Goal: Navigation & Orientation: Find specific page/section

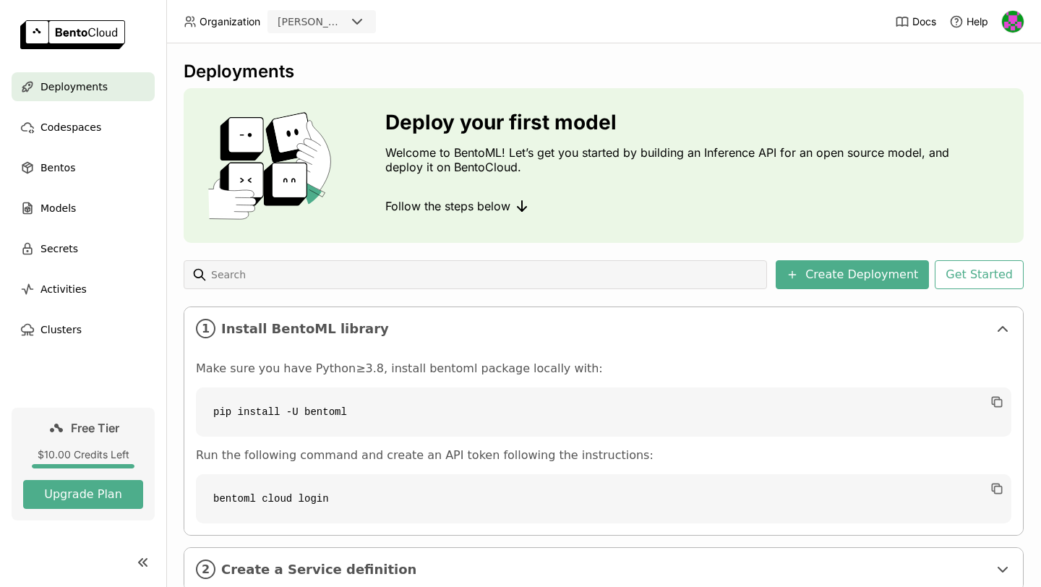
click at [1021, 25] on img at bounding box center [1013, 22] width 22 height 22
click at [1019, 20] on img at bounding box center [1013, 22] width 22 height 22
click at [314, 14] on div "[PERSON_NAME]-creator" at bounding box center [312, 21] width 68 height 14
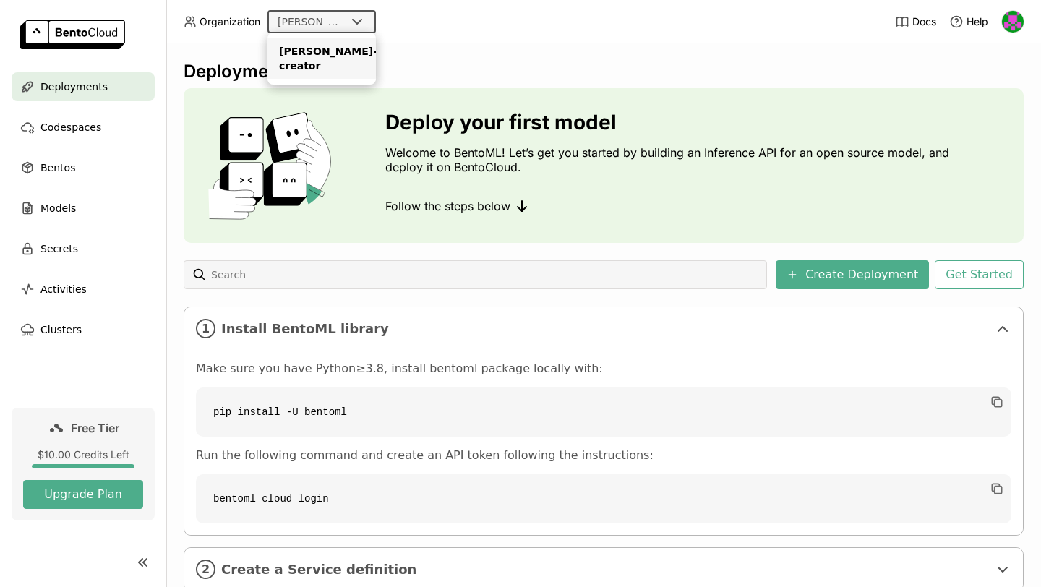
click at [515, 61] on div "Deployments" at bounding box center [604, 72] width 840 height 22
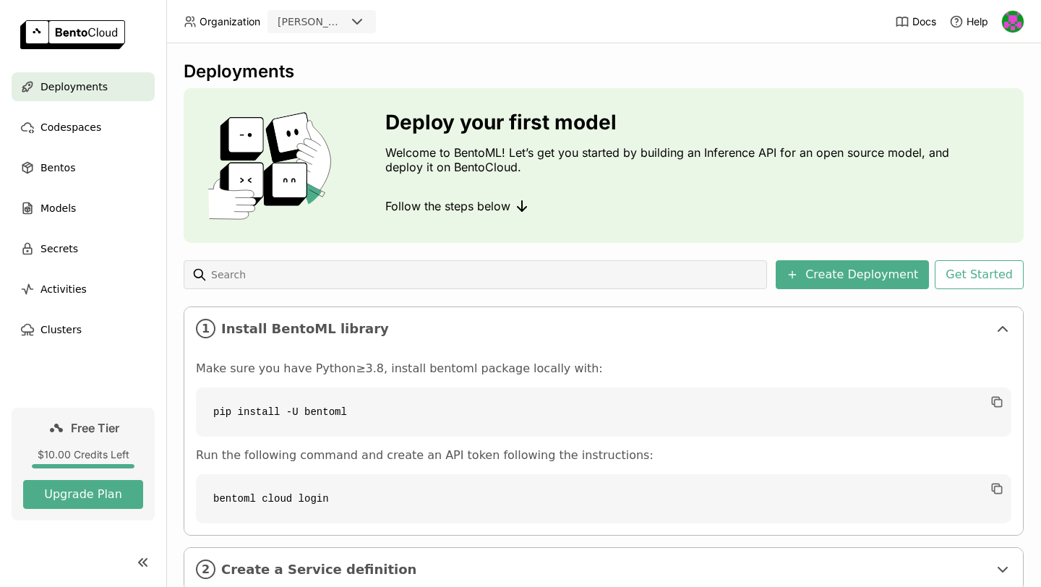
click at [1018, 25] on img at bounding box center [1013, 22] width 22 height 22
click at [1017, 25] on img at bounding box center [1013, 22] width 22 height 22
click at [1014, 21] on img at bounding box center [1013, 22] width 22 height 22
click at [972, 115] on span "Settings" at bounding box center [982, 116] width 37 height 13
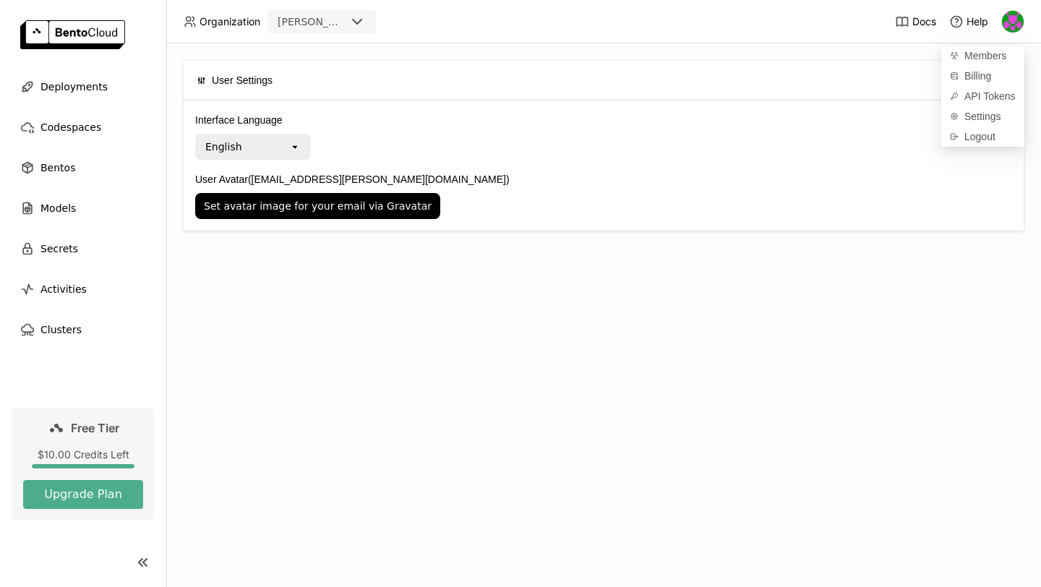
click at [559, 179] on label "User Avatar ([EMAIL_ADDRESS][PERSON_NAME][DOMAIN_NAME])" at bounding box center [603, 179] width 817 height 16
click at [440, 193] on button "Set avatar image for your email via Gravatar" at bounding box center [317, 206] width 245 height 26
click at [74, 336] on span "Clusters" at bounding box center [60, 329] width 41 height 17
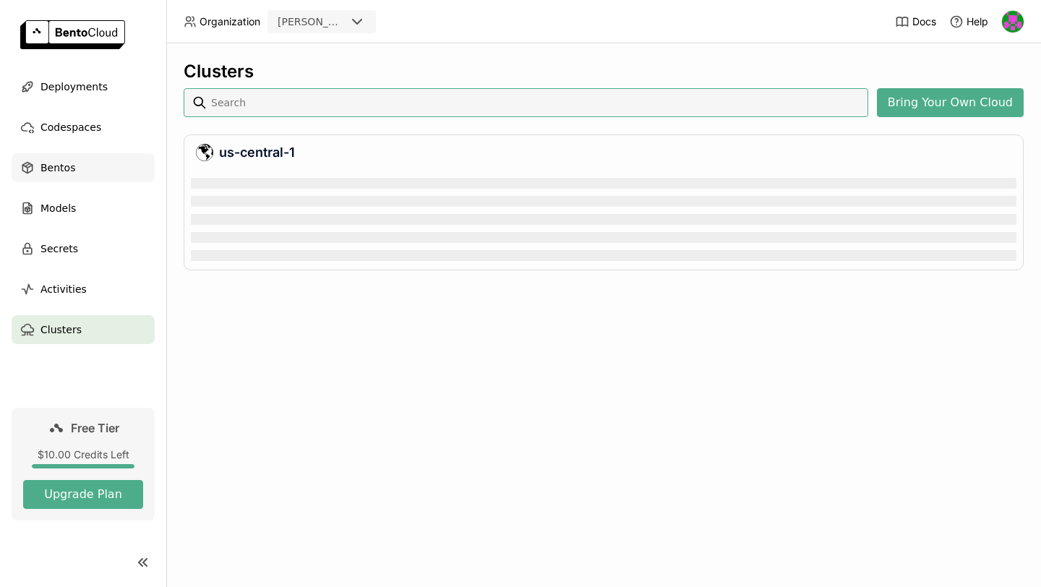
click at [79, 179] on div "Bentos" at bounding box center [83, 167] width 143 height 29
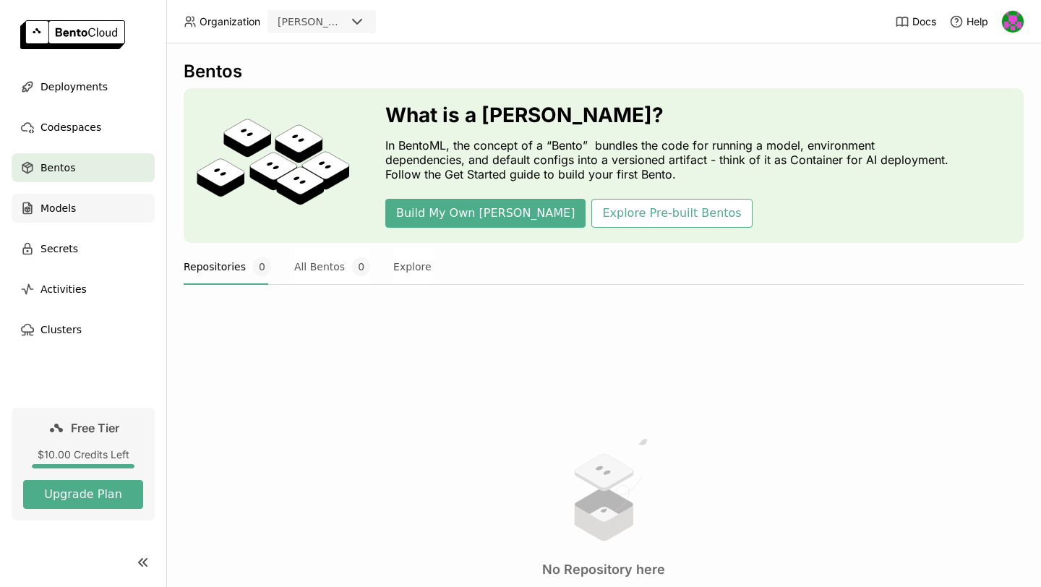
click at [74, 196] on div "Models" at bounding box center [83, 208] width 143 height 29
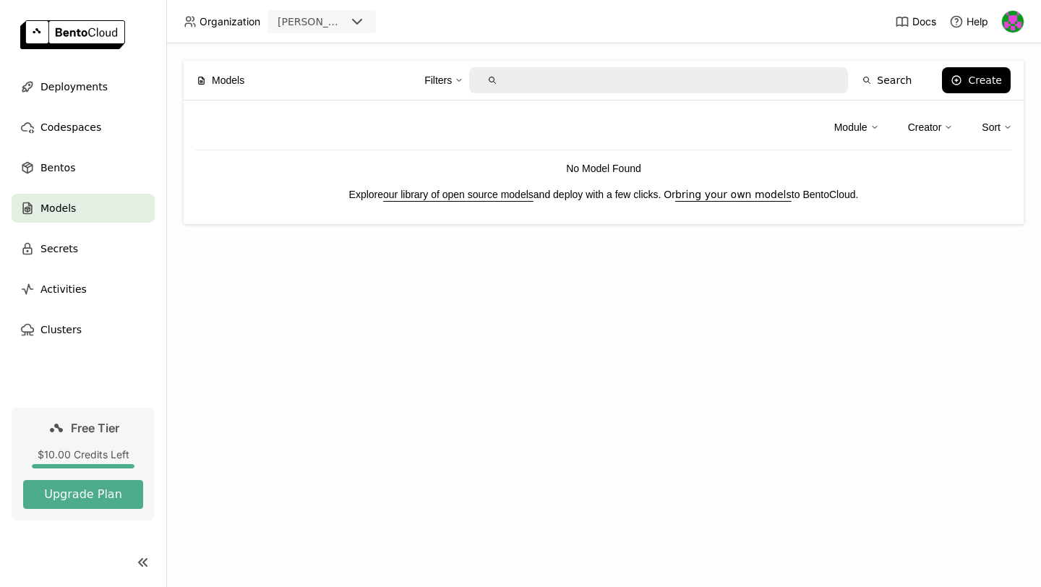
click at [79, 111] on ul "Deployments Codespaces Bentos Models Secrets Activities Clusters" at bounding box center [83, 208] width 166 height 272
click at [77, 123] on span "Codespaces" at bounding box center [70, 127] width 61 height 17
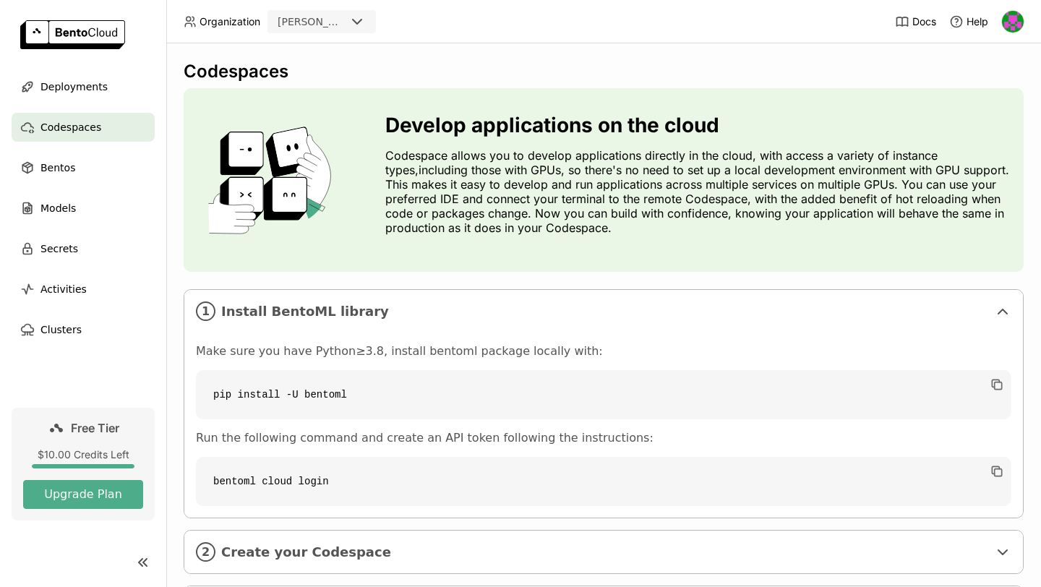
scroll to position [82, 0]
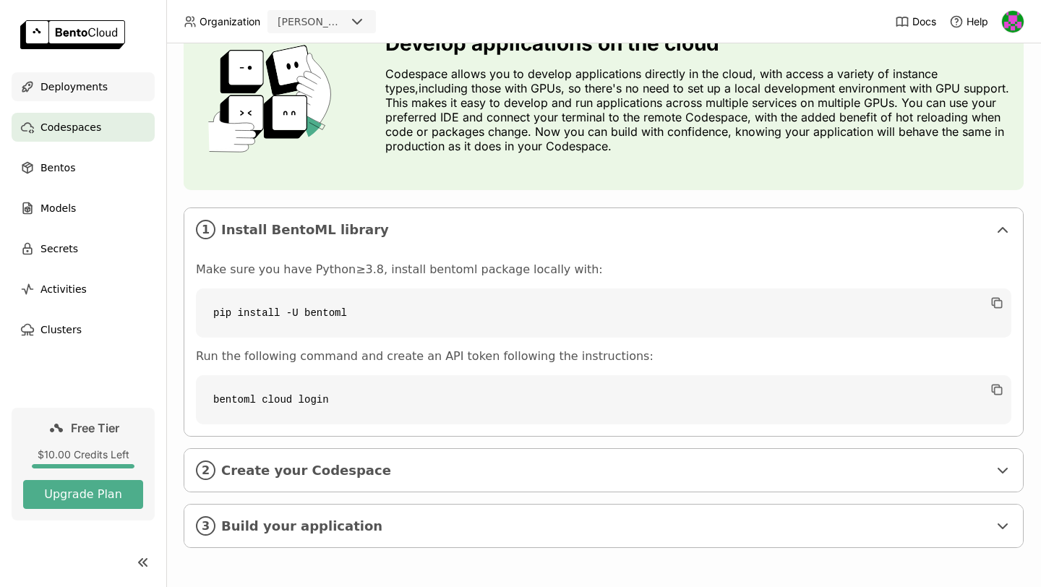
click at [53, 74] on div "Deployments" at bounding box center [83, 86] width 143 height 29
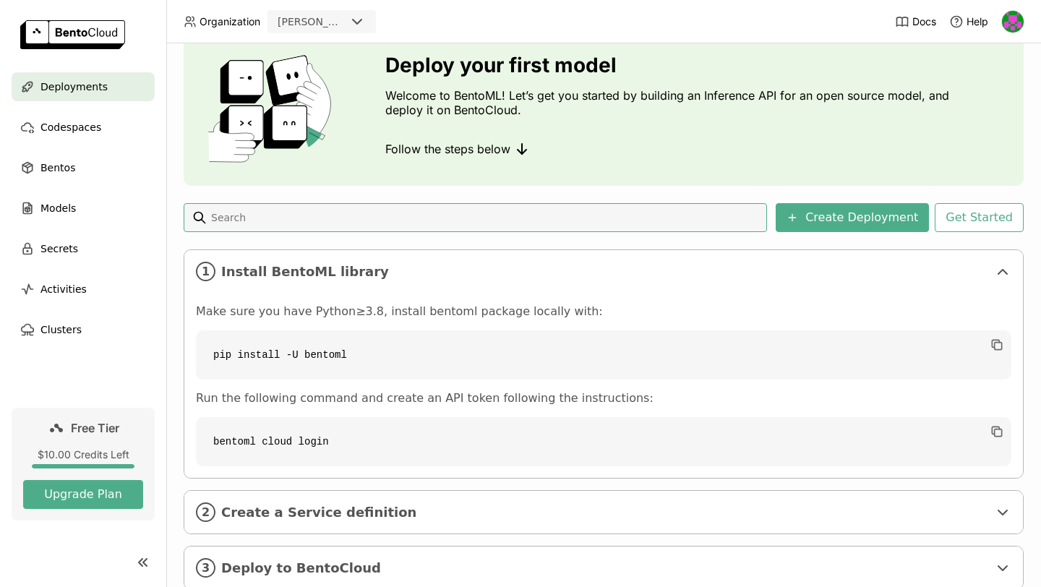
scroll to position [99, 0]
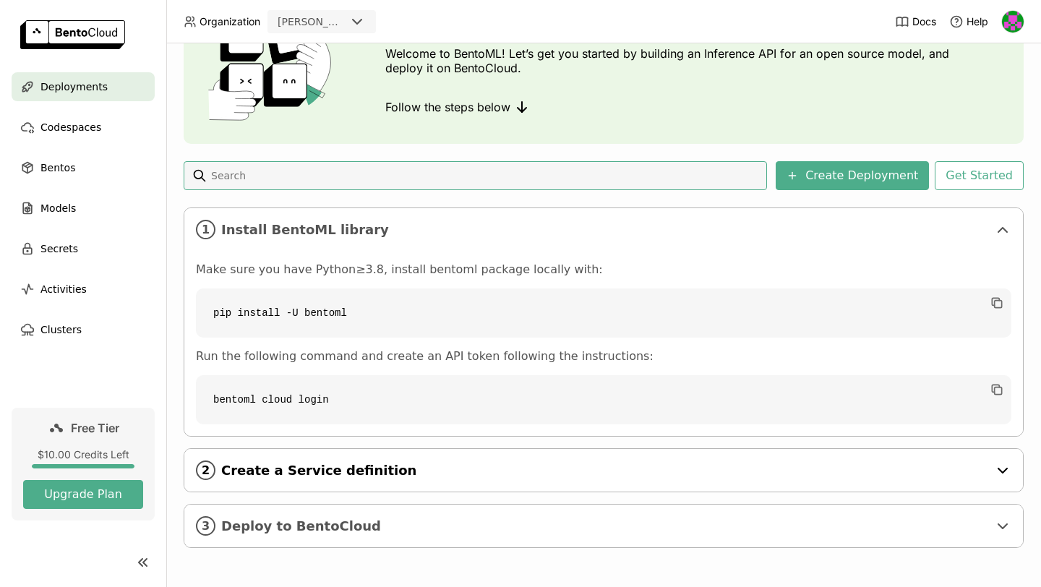
click at [249, 461] on div "2 Create a Service definition" at bounding box center [603, 470] width 839 height 43
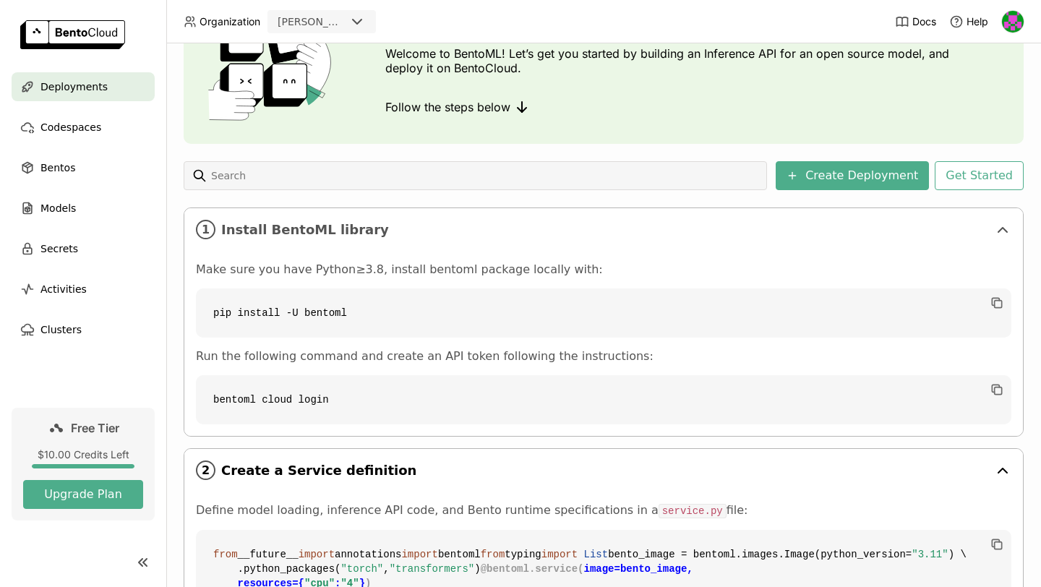
scroll to position [626, 0]
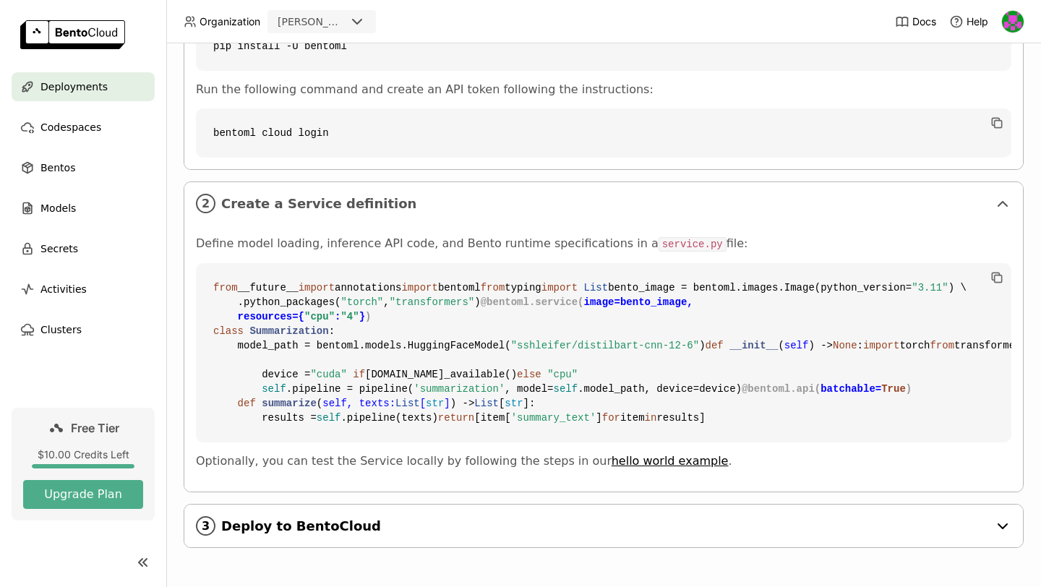
click at [273, 528] on span "Deploy to BentoCloud" at bounding box center [604, 526] width 767 height 16
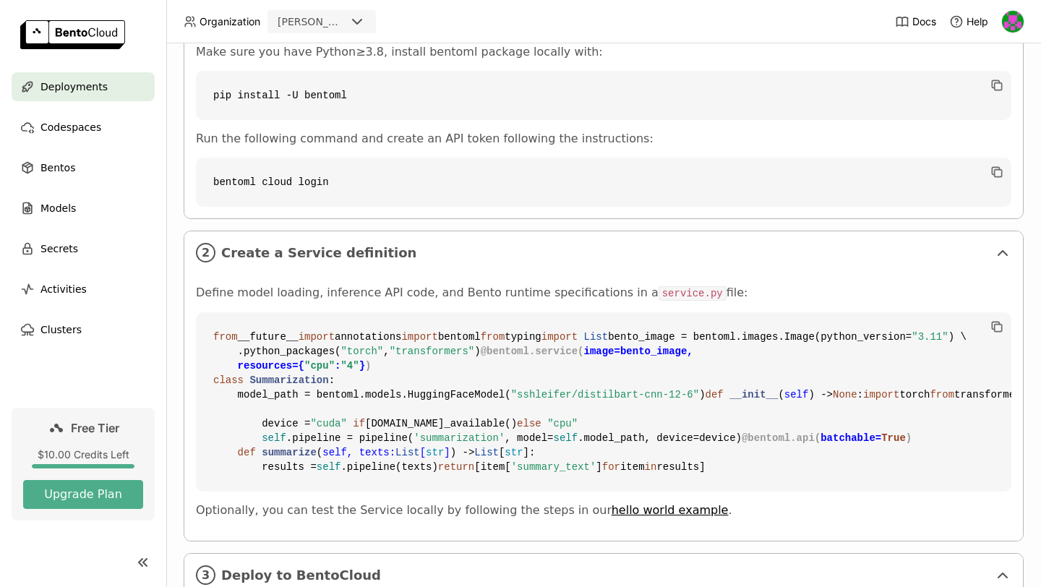
scroll to position [0, 0]
